Goal: Task Accomplishment & Management: Contribute content

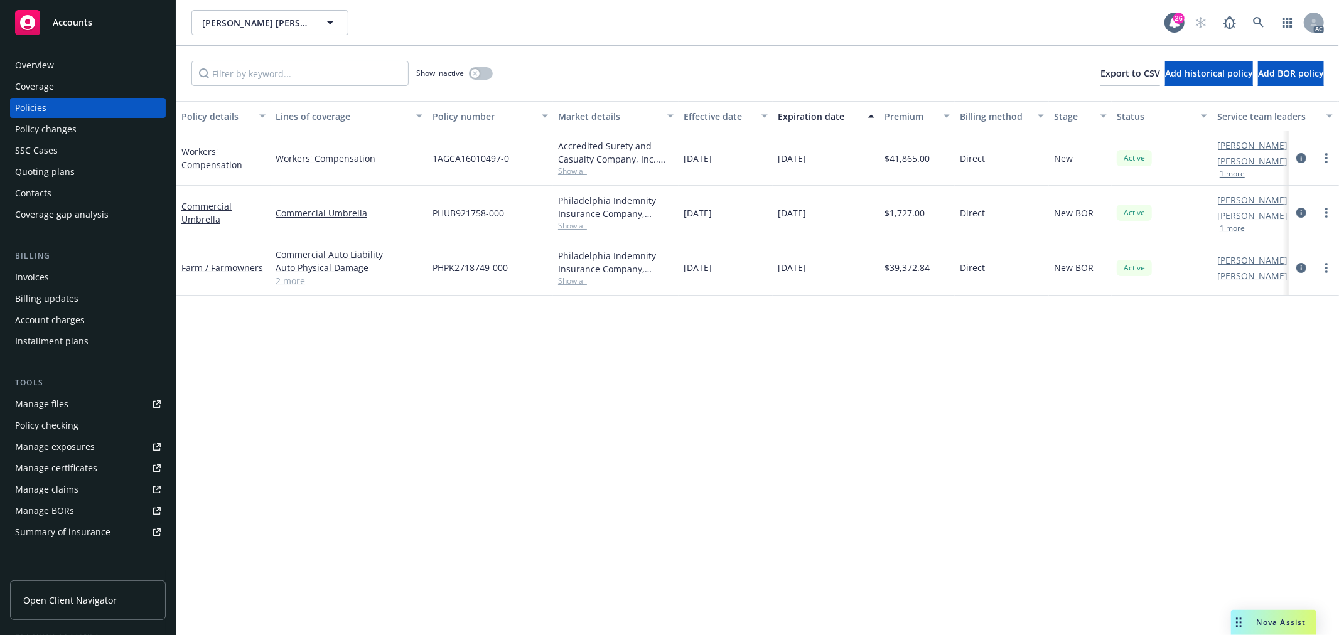
click at [572, 175] on span "Show all" at bounding box center [616, 171] width 116 height 11
click at [611, 448] on div "Policy details Lines of coverage Policy number Market details Effective date Ex…" at bounding box center [757, 368] width 1163 height 534
click at [580, 225] on span "Show all" at bounding box center [616, 225] width 116 height 11
click at [572, 175] on span "Show all" at bounding box center [616, 171] width 116 height 11
click at [742, 379] on div "Policy details Lines of coverage Policy number Market details Effective date Ex…" at bounding box center [757, 368] width 1163 height 534
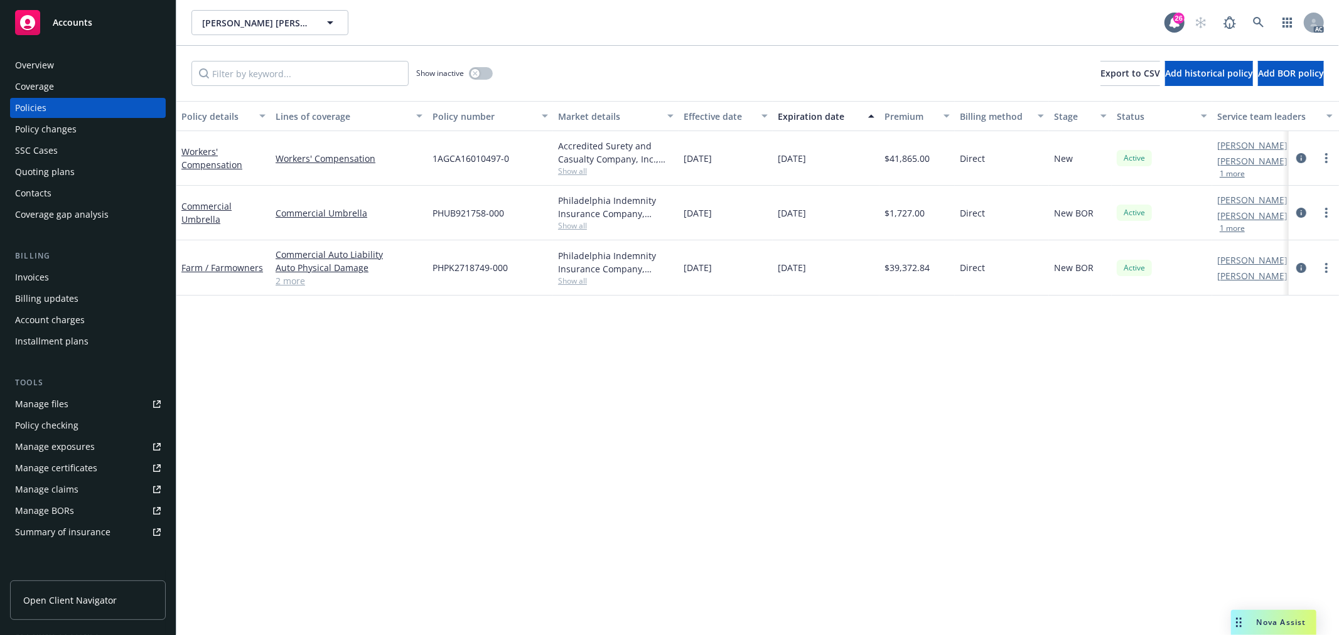
click at [576, 175] on span "Show all" at bounding box center [616, 171] width 116 height 11
click at [212, 161] on link "Workers' Compensation" at bounding box center [211, 158] width 61 height 25
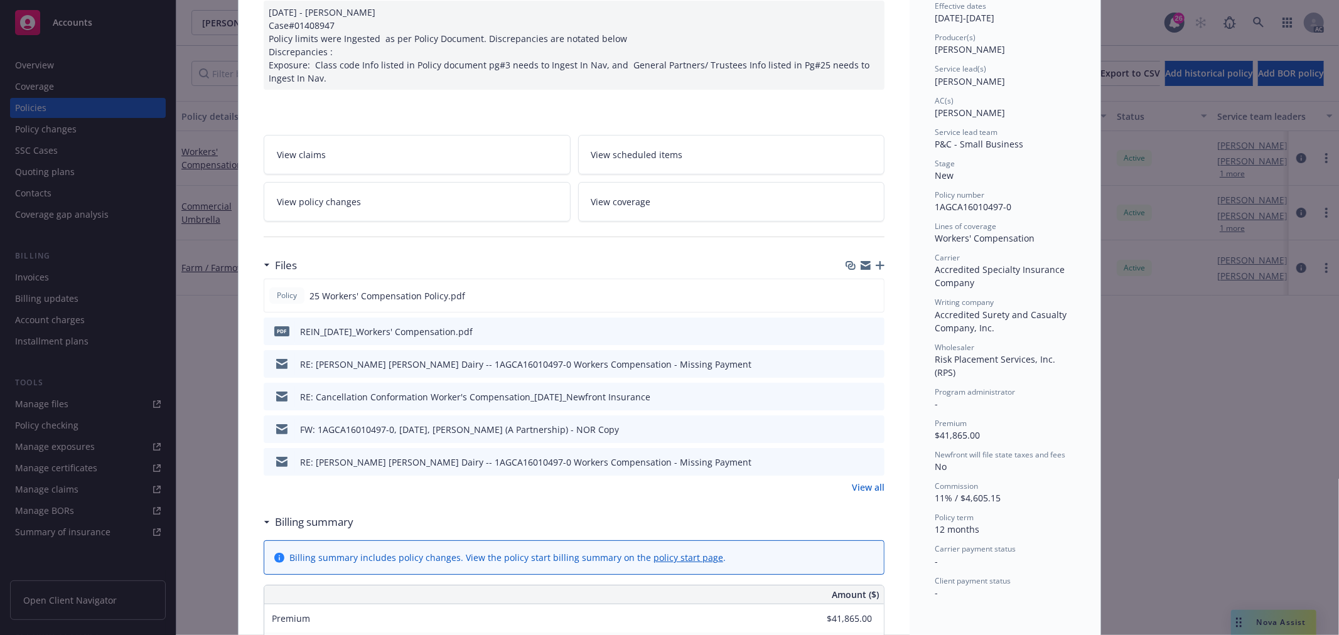
scroll to position [139, 0]
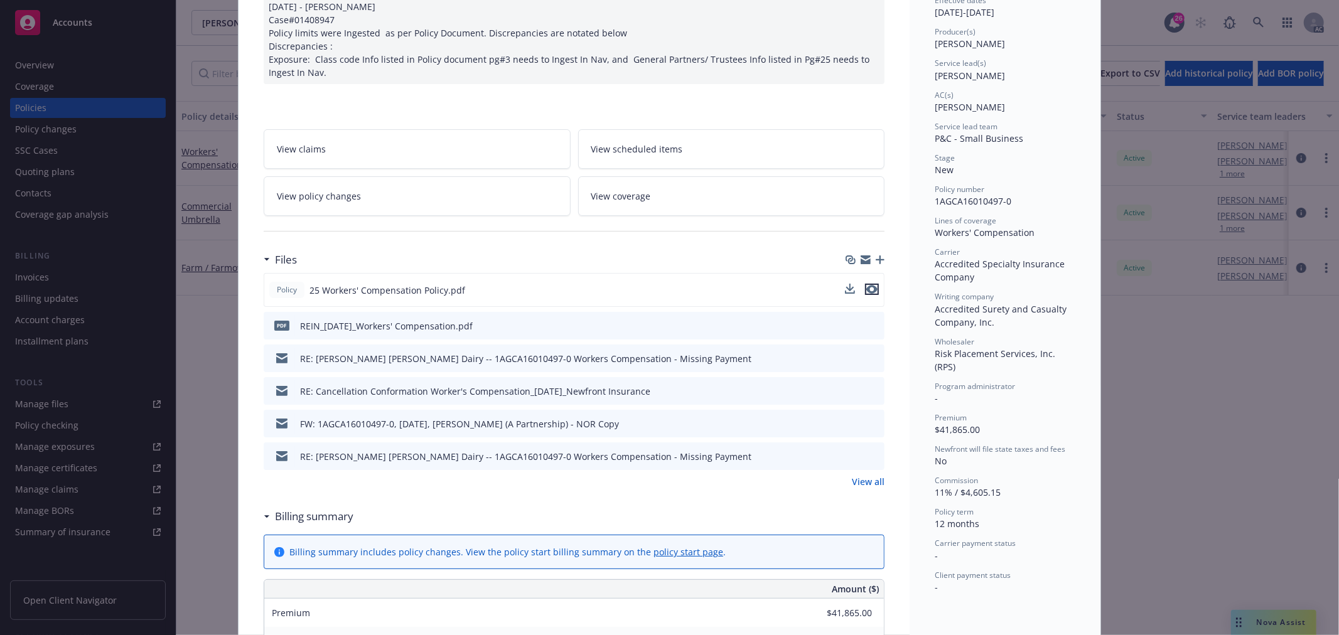
click at [869, 289] on icon "preview file" at bounding box center [871, 289] width 11 height 9
drag, startPoint x: 1001, startPoint y: 311, endPoint x: 948, endPoint y: 281, distance: 61.0
click at [948, 281] on div "Status Active Effective dates 01/01/2025 - 01/01/2026 Producer(s) Danny Vance S…" at bounding box center [1005, 279] width 141 height 630
click at [1020, 381] on div "Program administrator" at bounding box center [1005, 386] width 141 height 11
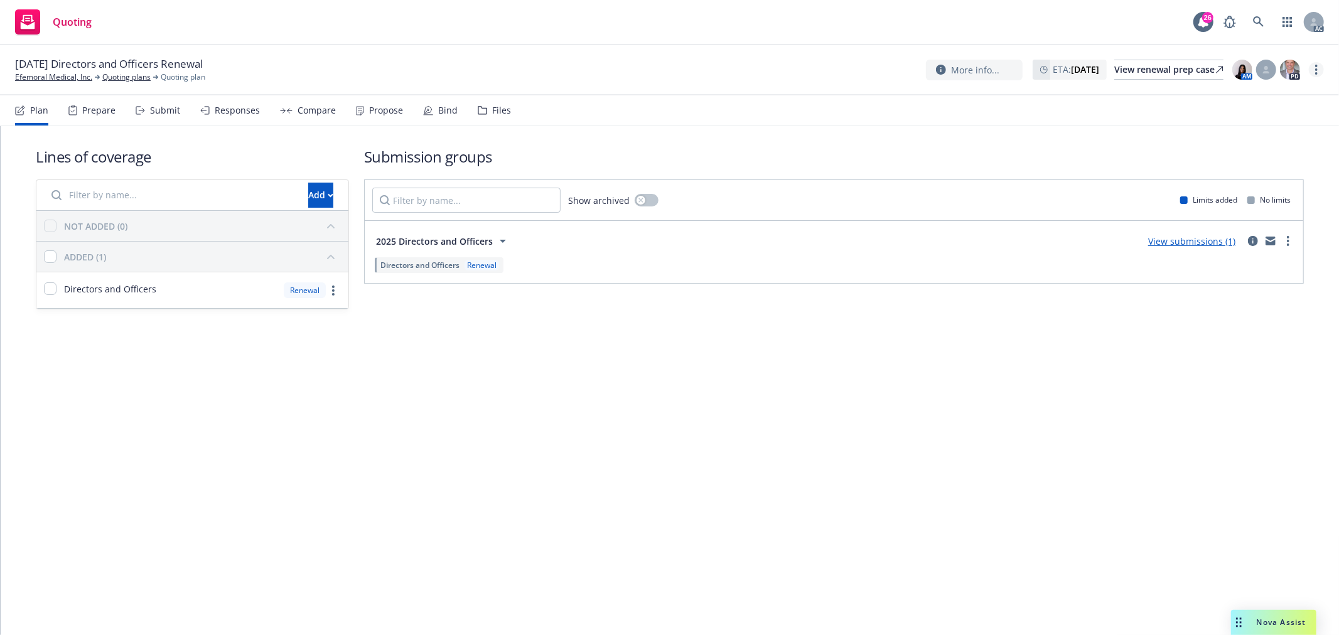
click at [1316, 74] on circle "more" at bounding box center [1316, 73] width 3 height 3
click at [1259, 95] on link "Copy logging email" at bounding box center [1254, 95] width 140 height 25
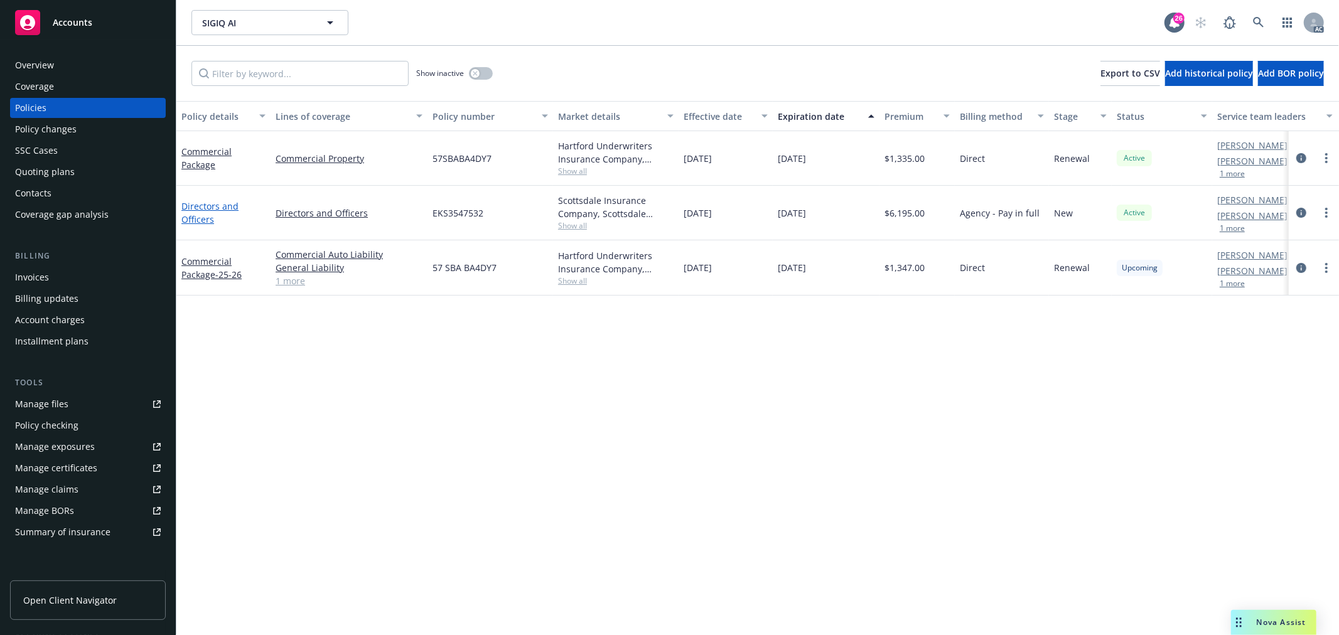
click at [202, 208] on link "Directors and Officers" at bounding box center [209, 212] width 57 height 25
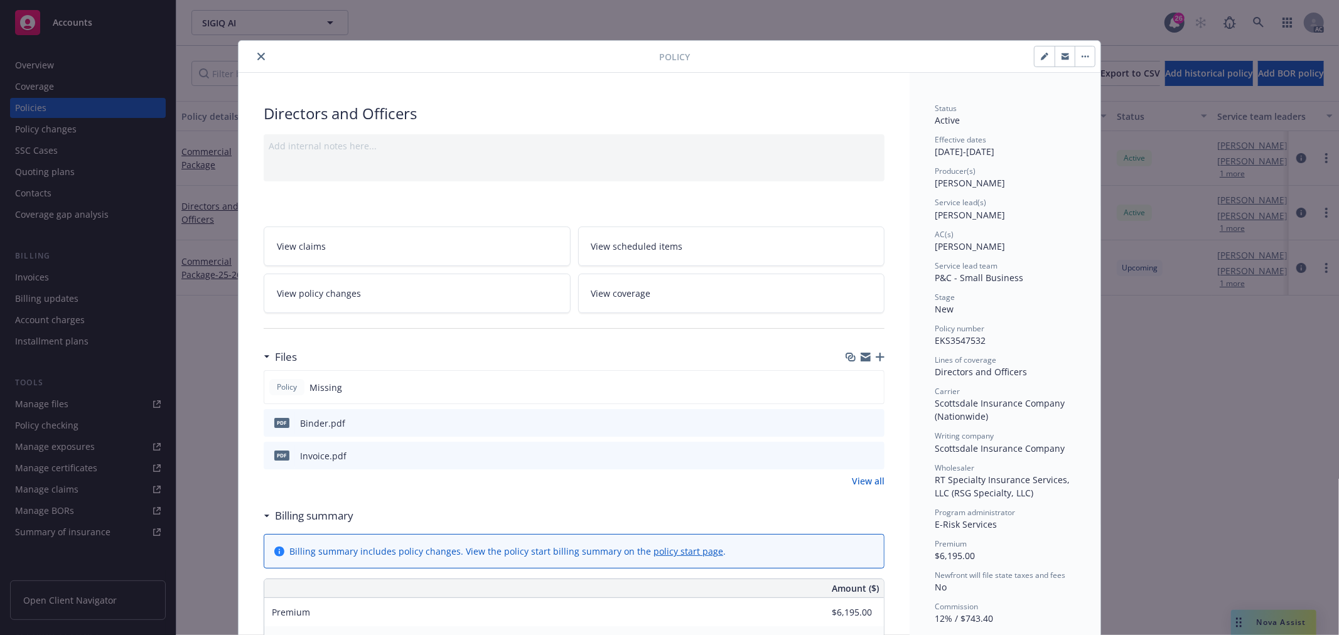
click at [868, 422] on icon "preview file" at bounding box center [872, 422] width 11 height 9
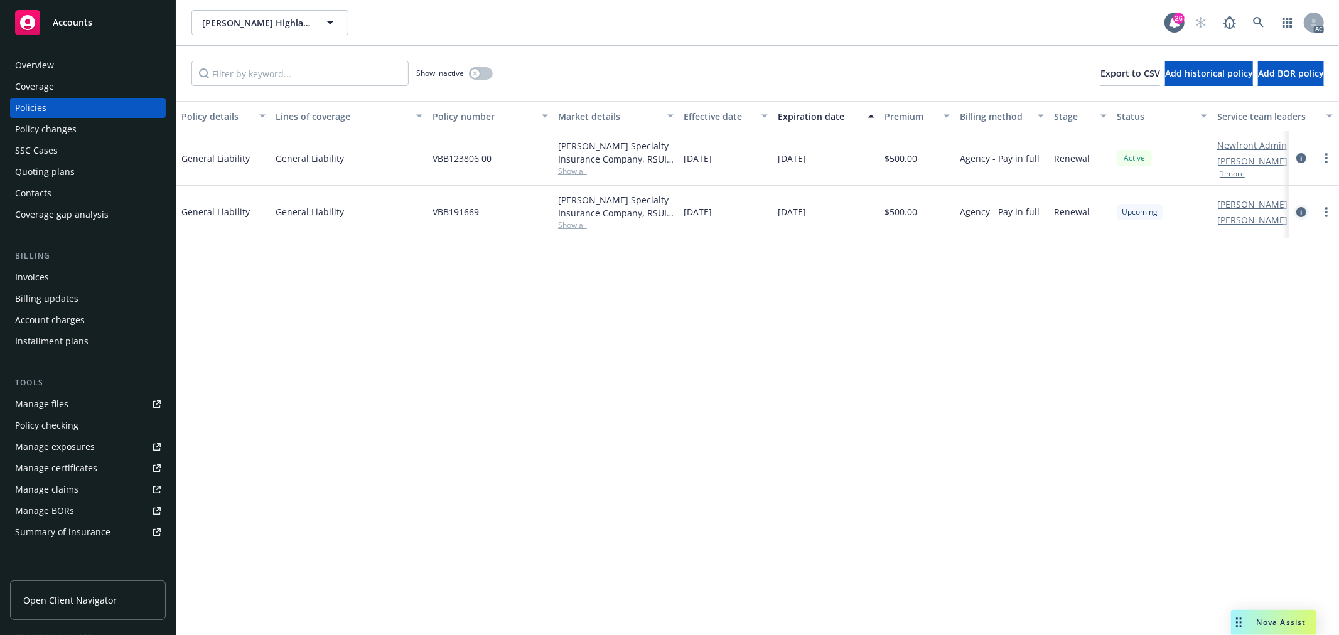
click at [1300, 214] on icon "circleInformation" at bounding box center [1302, 212] width 10 height 10
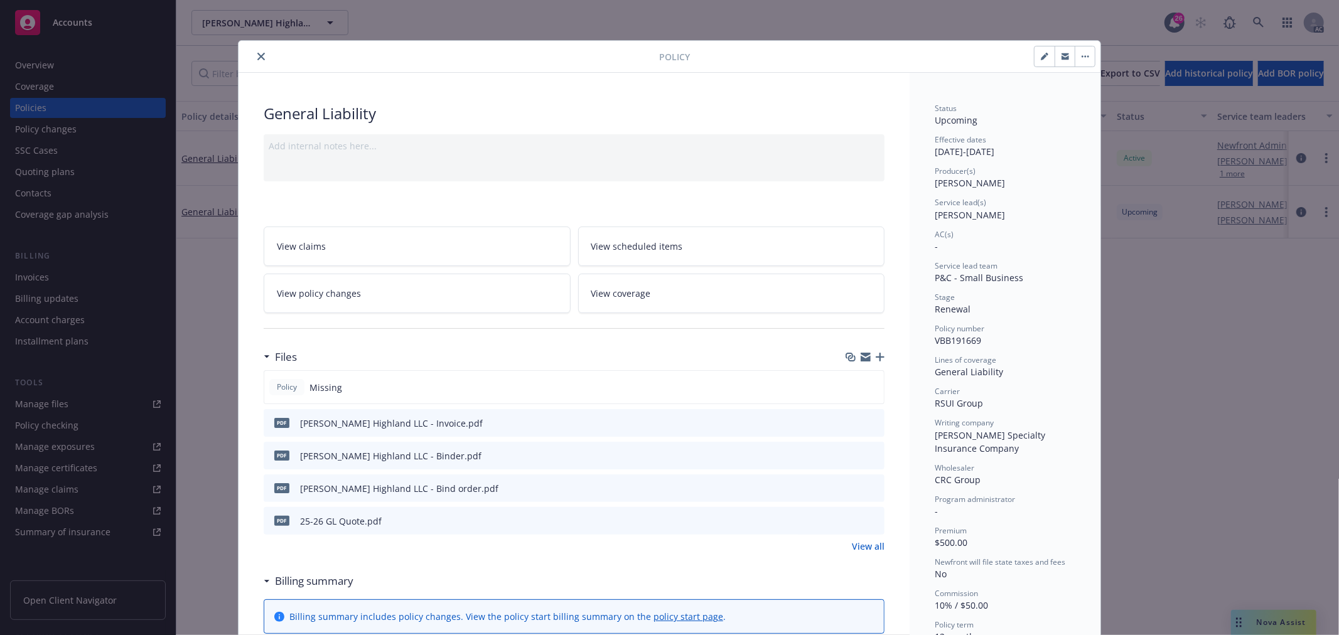
click at [876, 360] on icon "button" at bounding box center [880, 357] width 9 height 9
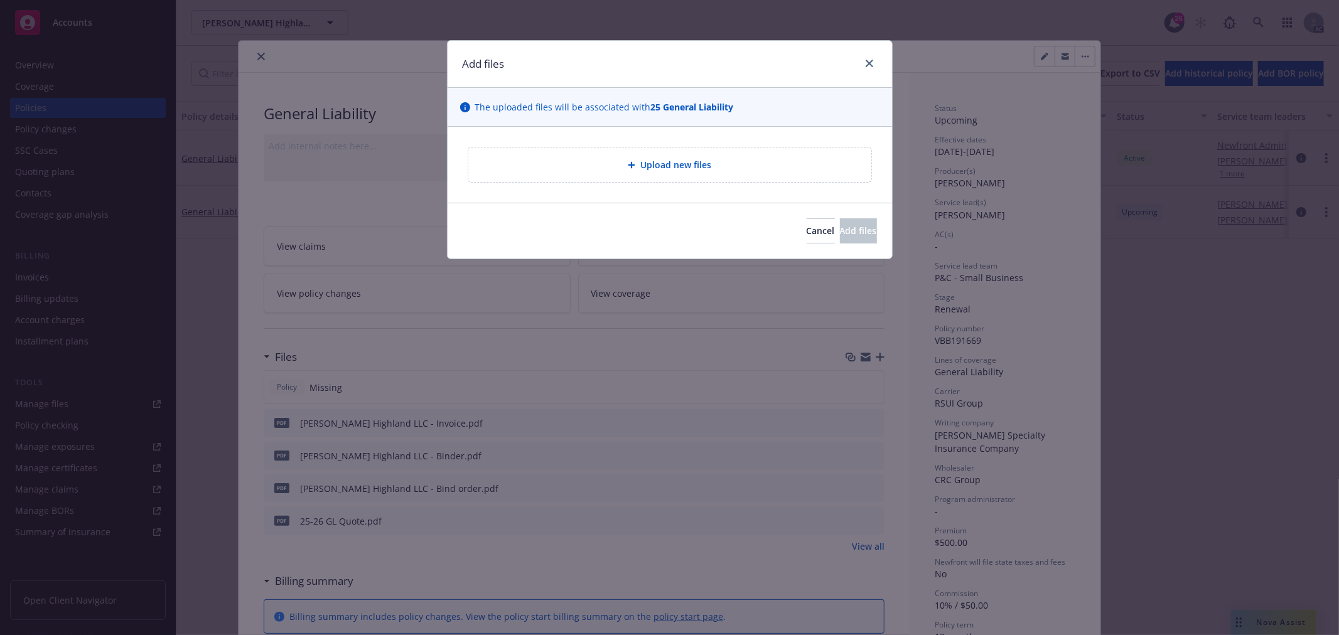
click at [727, 180] on div "Upload new files" at bounding box center [669, 165] width 403 height 35
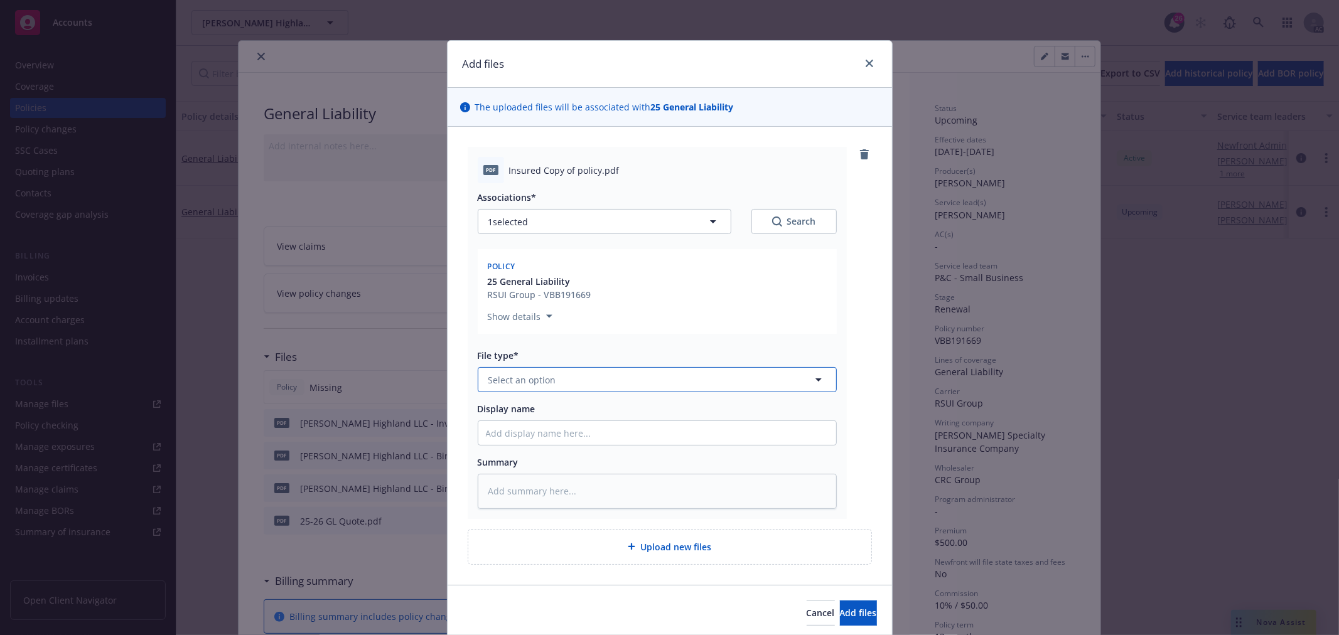
click at [561, 384] on button "Select an option" at bounding box center [657, 379] width 359 height 25
type input "po"
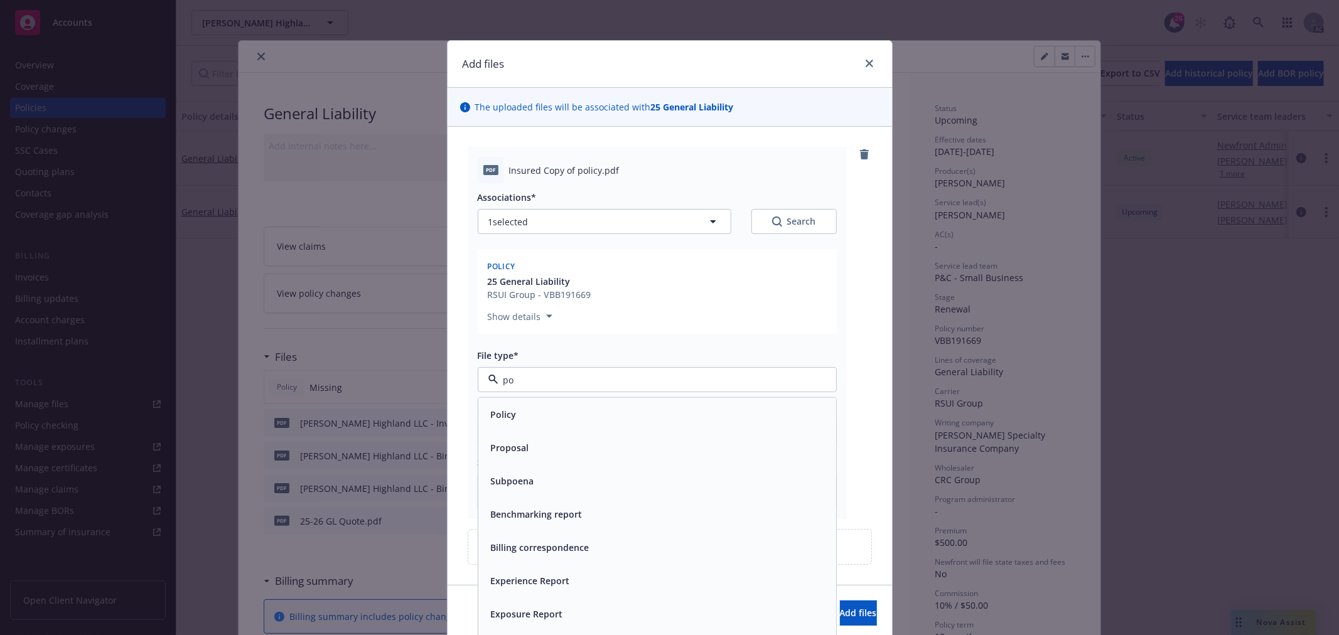
click at [553, 419] on div "Policy" at bounding box center [657, 415] width 343 height 18
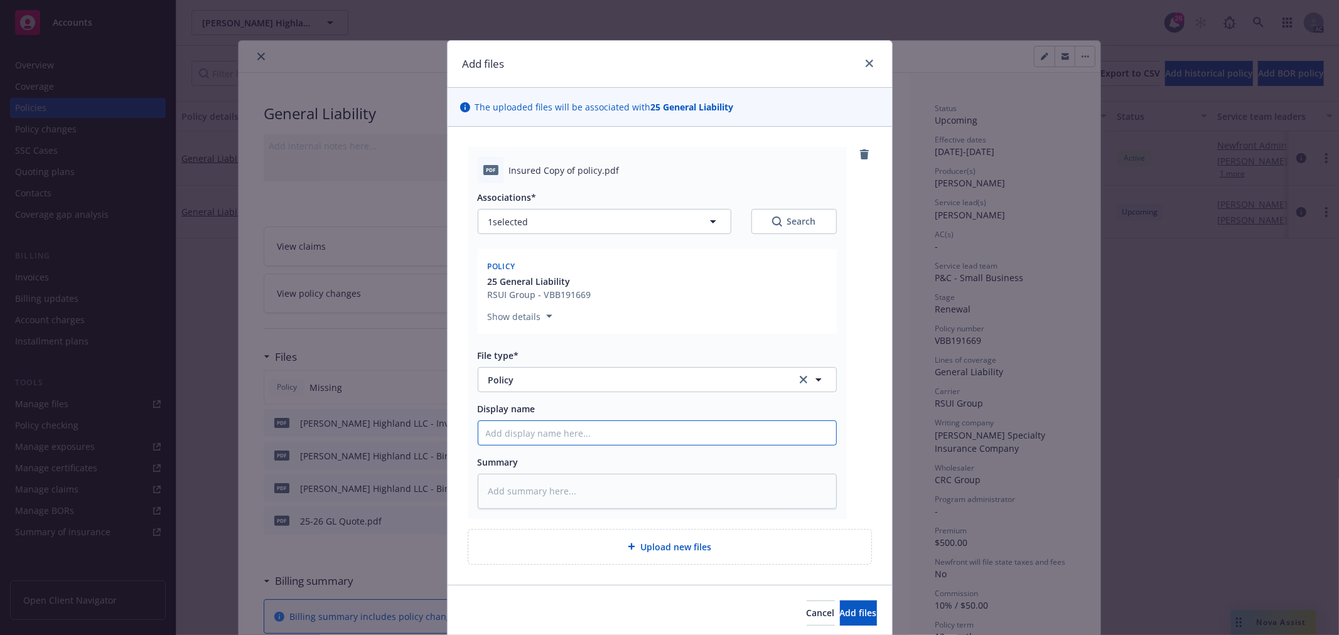
click at [540, 443] on input "Display name" at bounding box center [657, 433] width 358 height 24
type textarea "x"
type input "2"
type textarea "x"
type input "25"
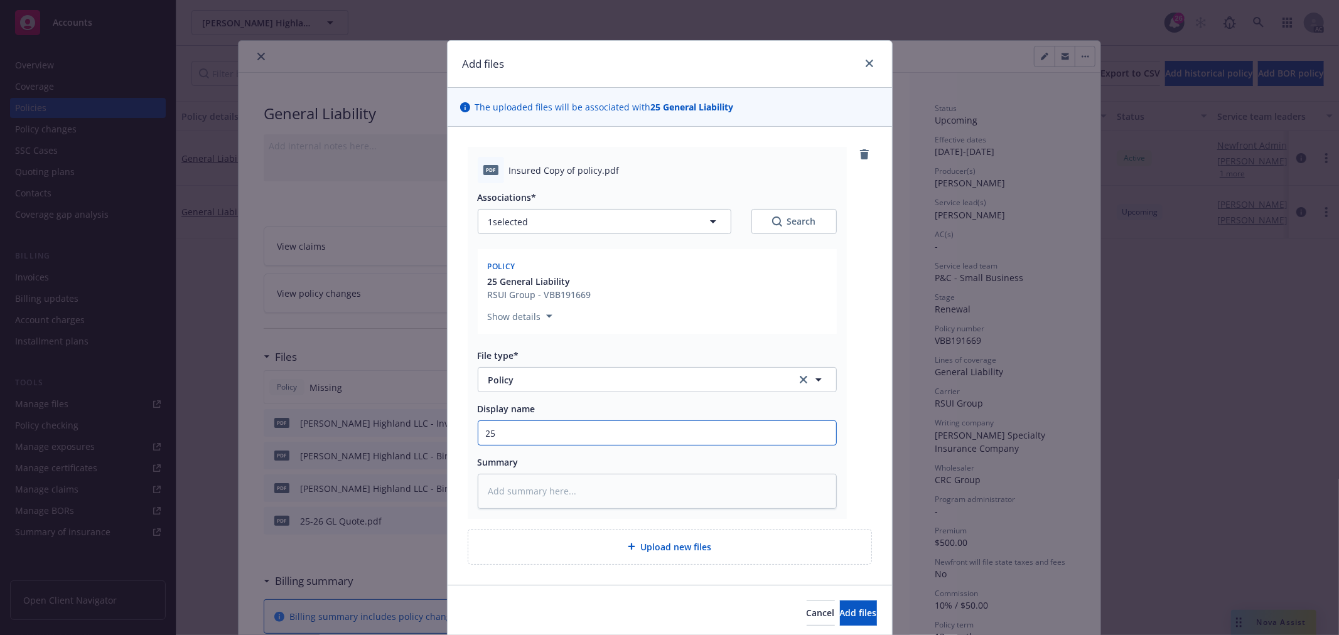
type textarea "x"
type input "25-"
type textarea "x"
type input "25-2"
type textarea "x"
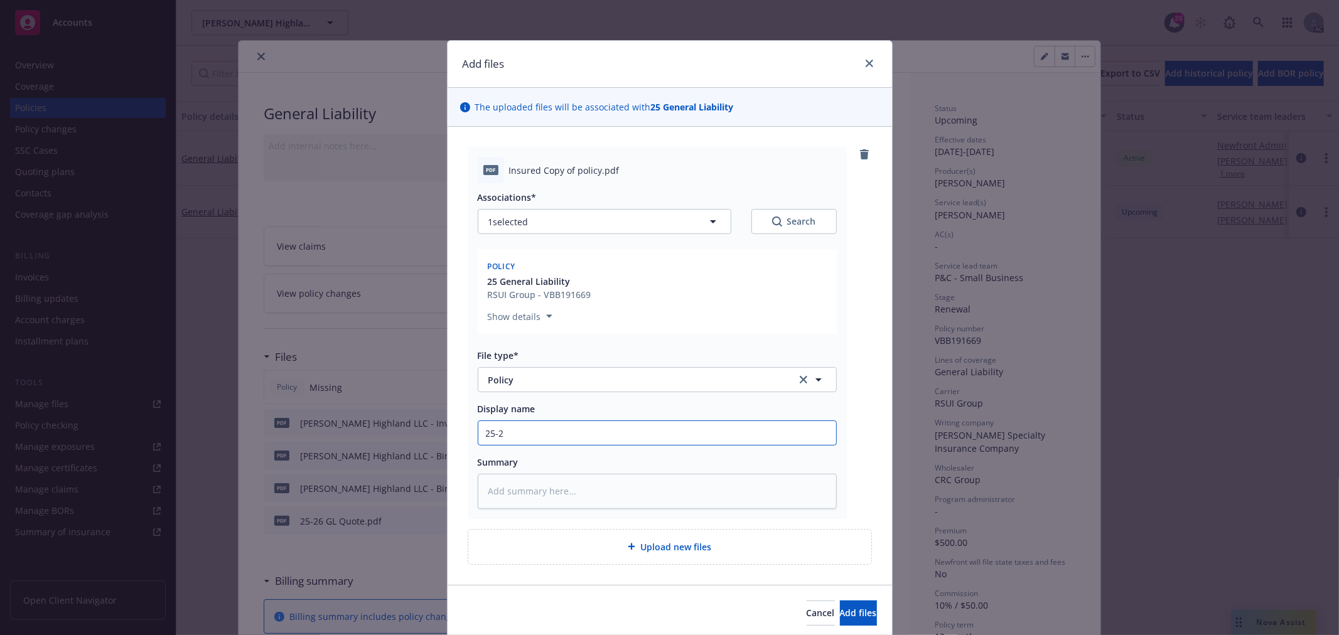
type input "25-26"
type textarea "x"
type input "25-26"
type textarea "x"
type input "25-26 G"
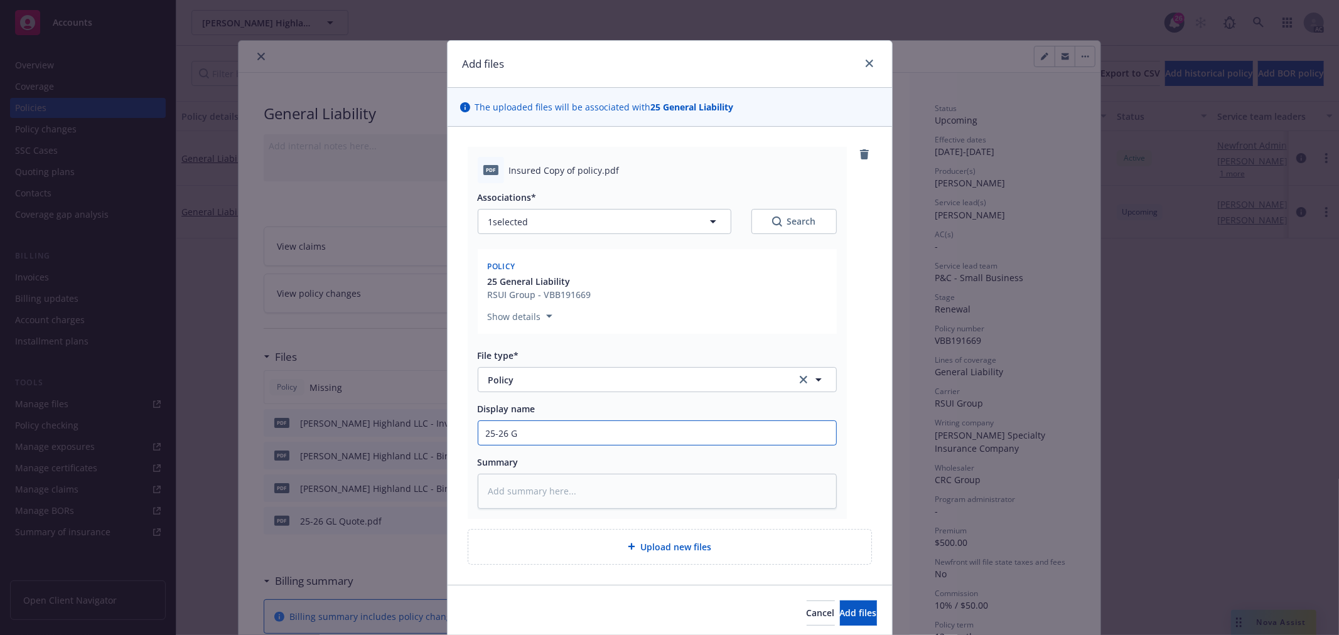
type textarea "x"
type input "25-26 GL"
type textarea "x"
type input "25-26 GL P"
type textarea "x"
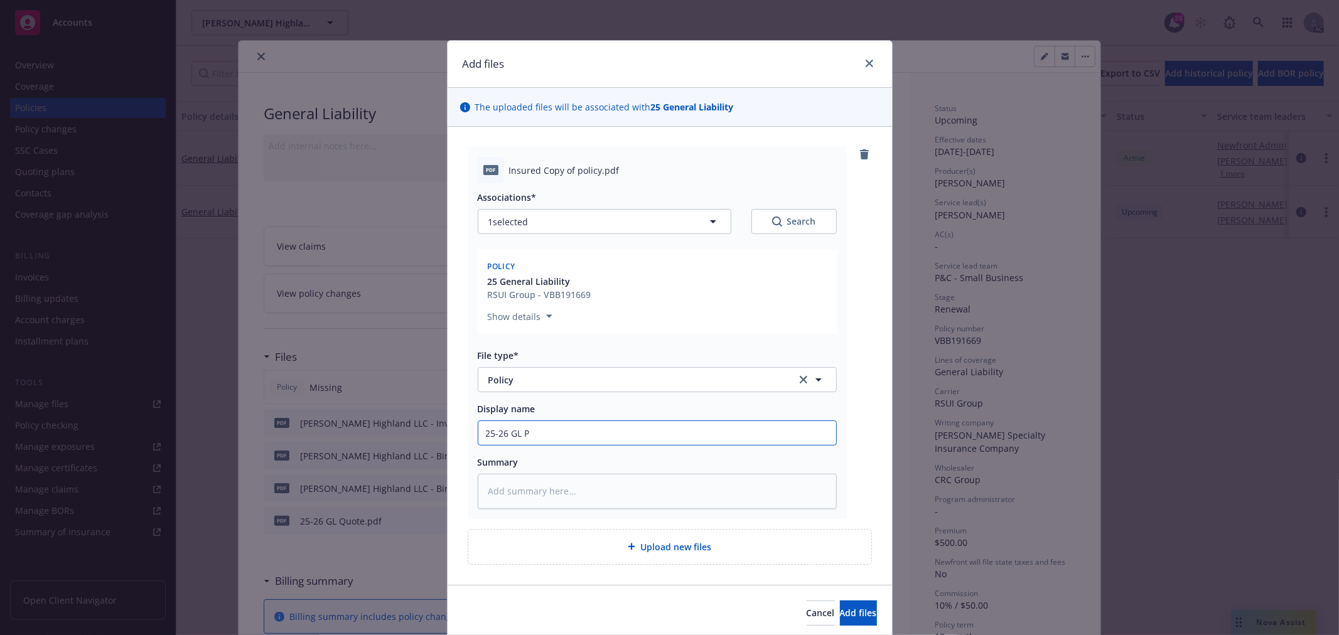
type input "25-26 GL Po"
type textarea "x"
type input "25-26 GL Pol"
type textarea "x"
type input "25-26 GL Poli"
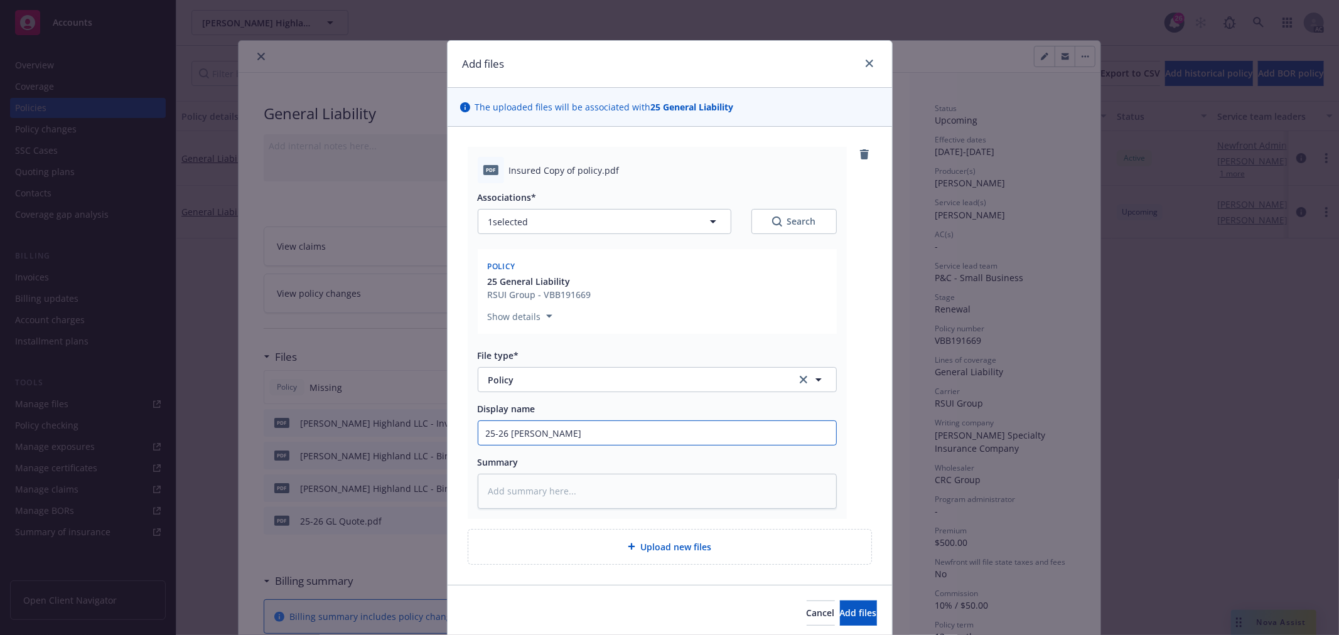
type textarea "x"
type input "25-26 GL Polic"
type textarea "x"
type input "25-26 GL Policy"
click at [840, 609] on span "Add files" at bounding box center [858, 613] width 37 height 12
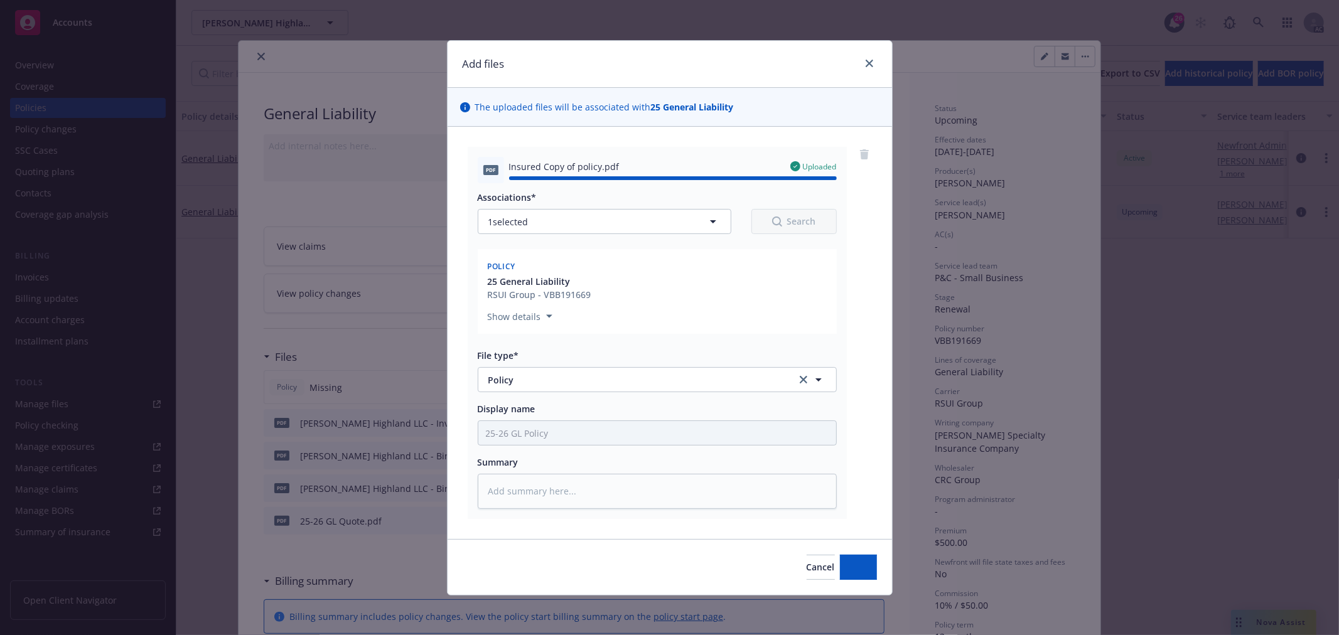
type textarea "x"
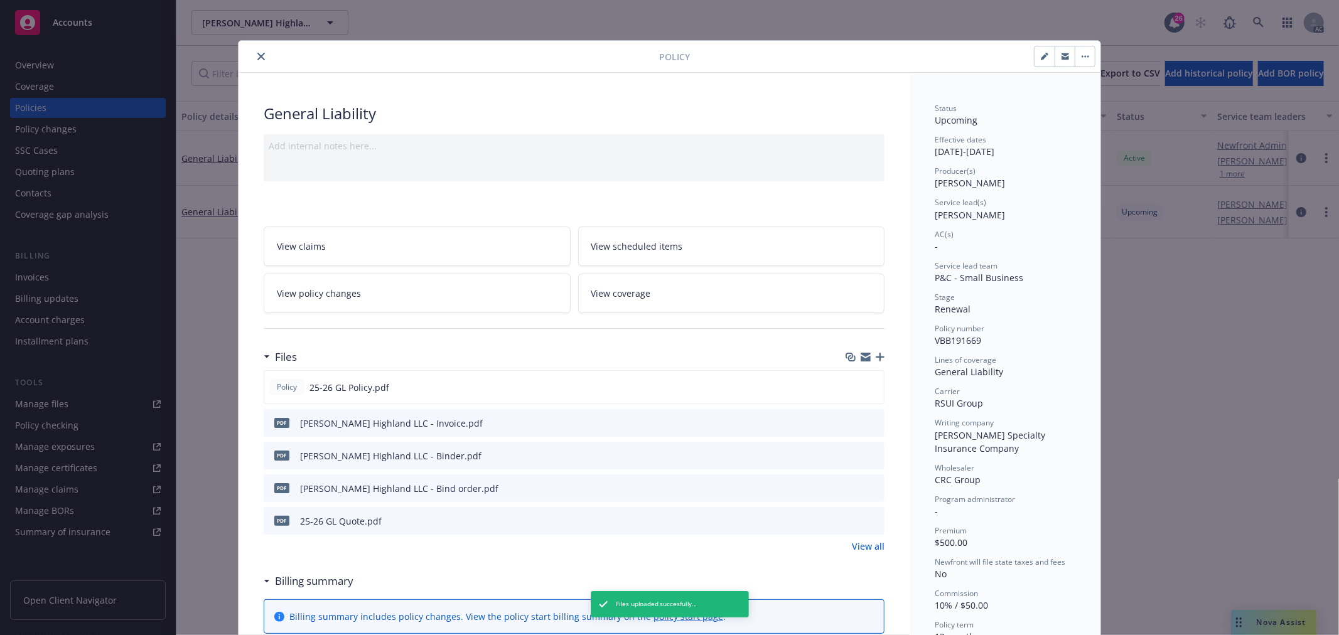
click at [257, 59] on icon "close" at bounding box center [261, 57] width 8 height 8
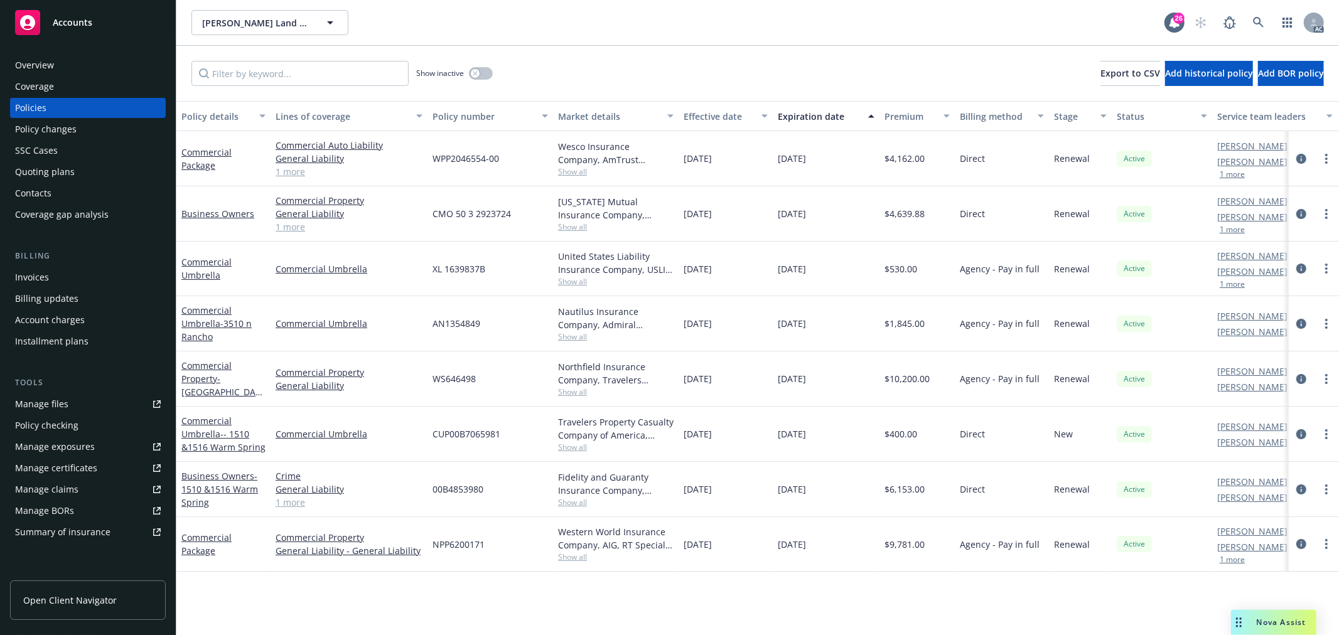
click at [287, 173] on link "1 more" at bounding box center [349, 171] width 147 height 13
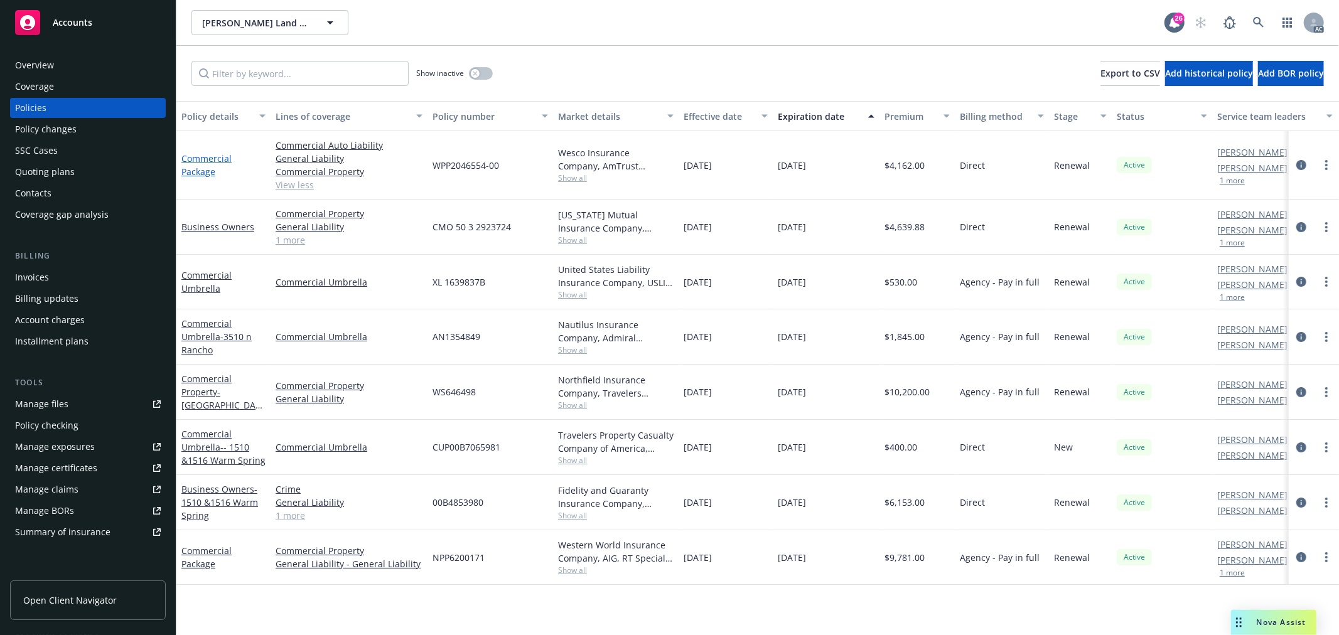
click at [208, 175] on link "Commercial Package" at bounding box center [206, 165] width 50 height 25
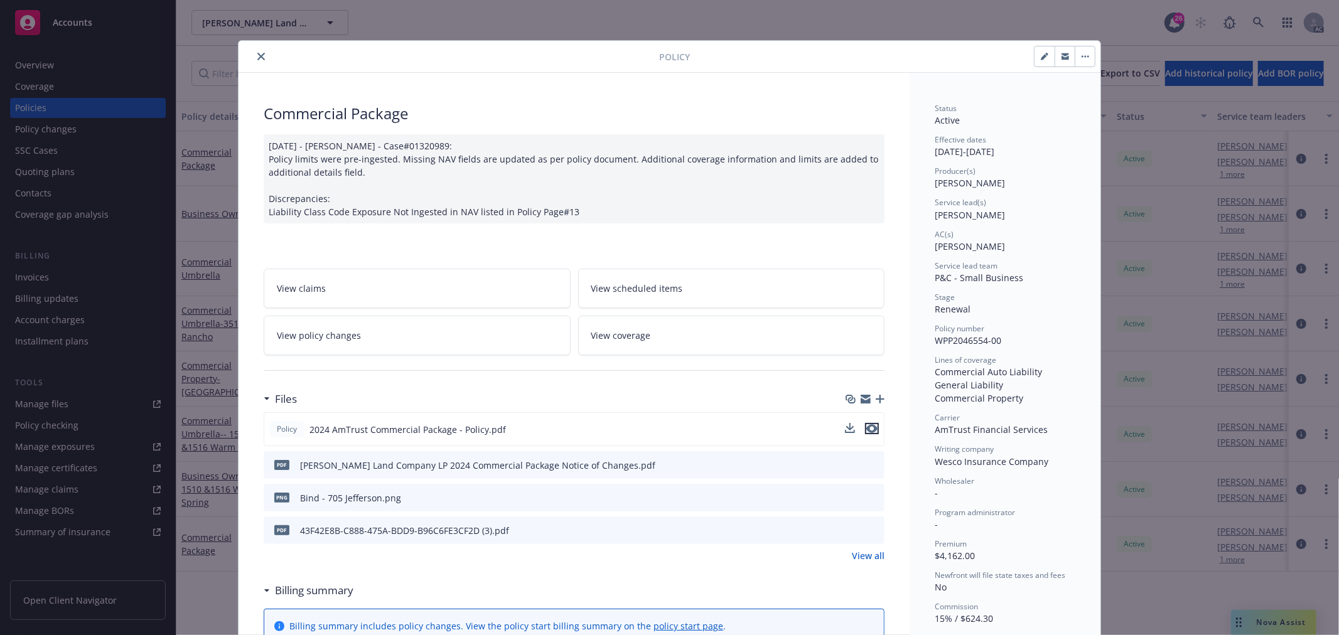
click at [868, 431] on icon "preview file" at bounding box center [871, 428] width 11 height 9
